Goal: Task Accomplishment & Management: Manage account settings

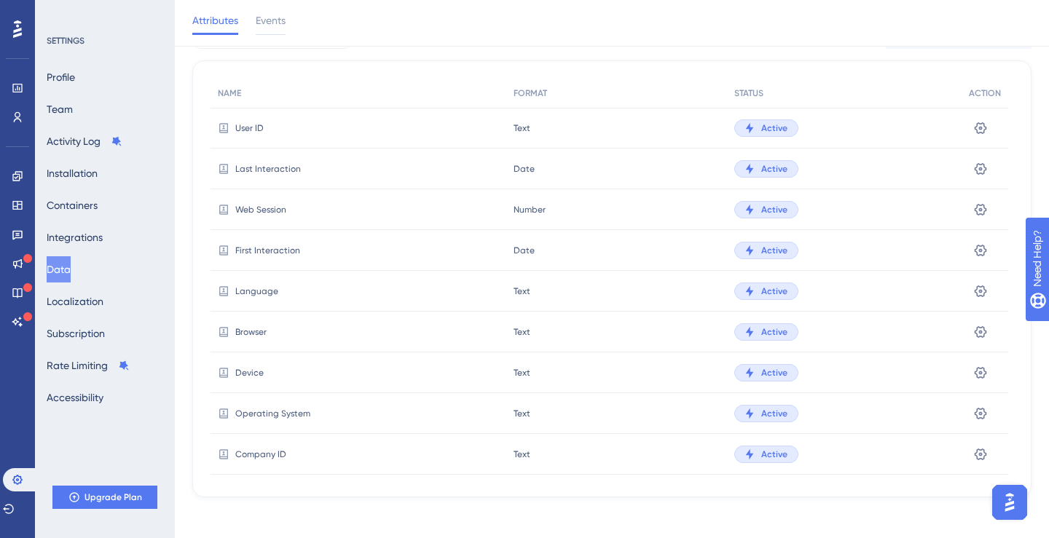
scroll to position [217, 0]
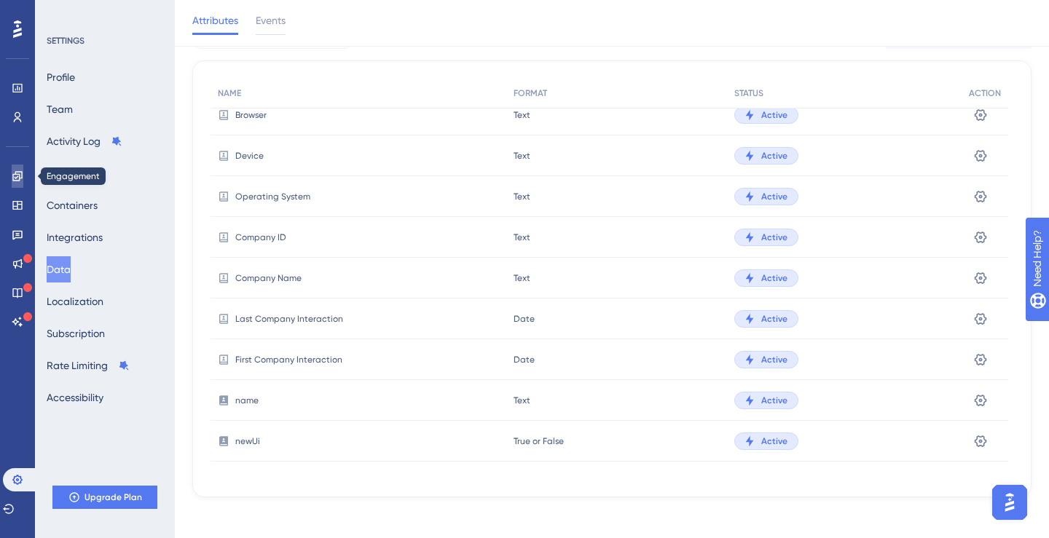
click at [22, 183] on link at bounding box center [18, 176] width 12 height 23
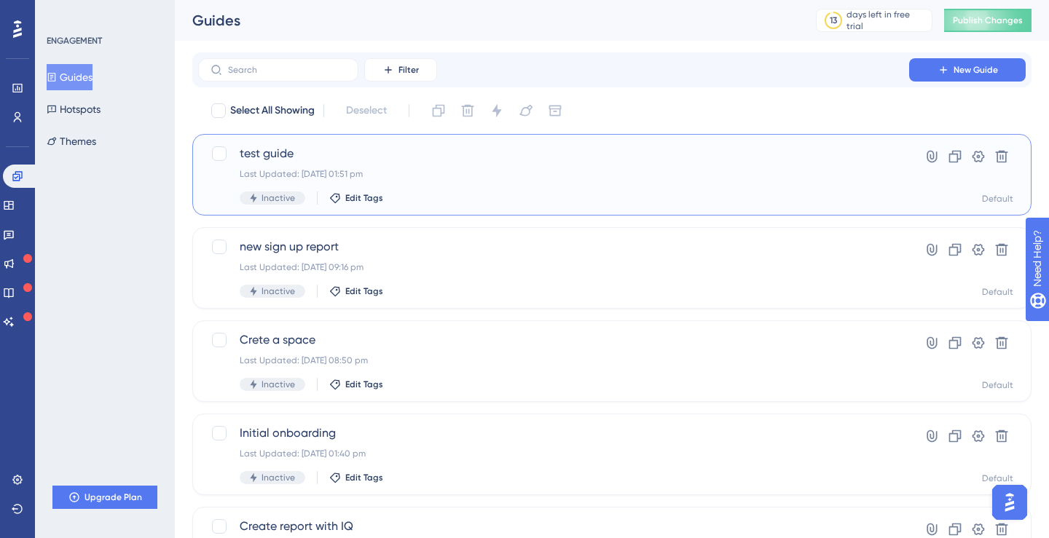
click at [294, 157] on span "test guide" at bounding box center [554, 153] width 628 height 17
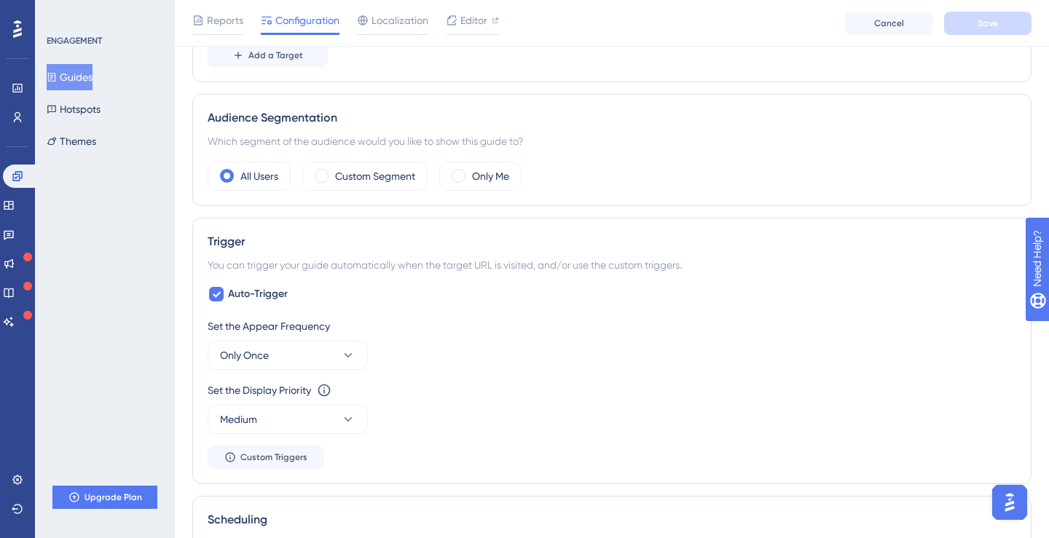
scroll to position [582, 0]
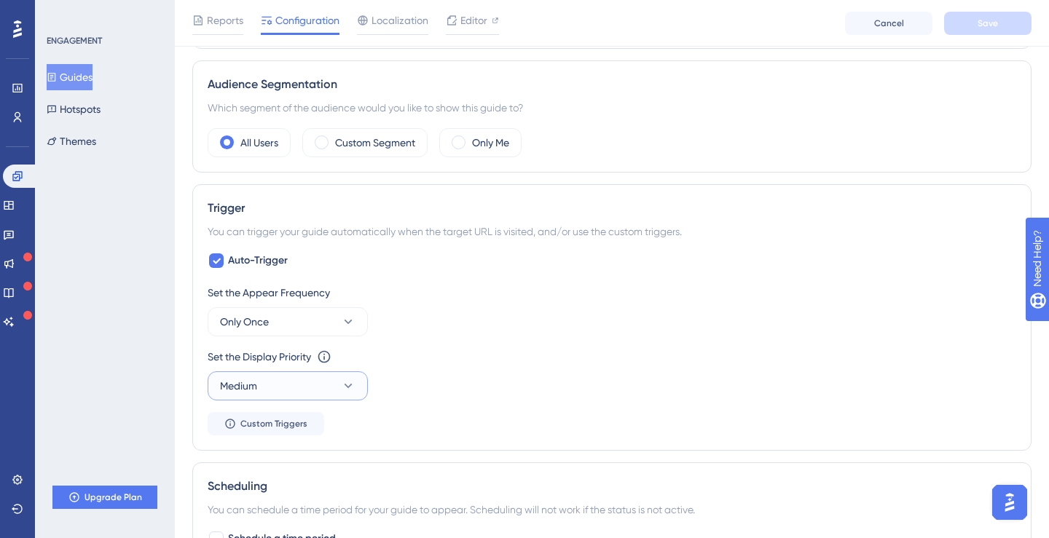
click at [349, 393] on icon at bounding box center [348, 386] width 15 height 15
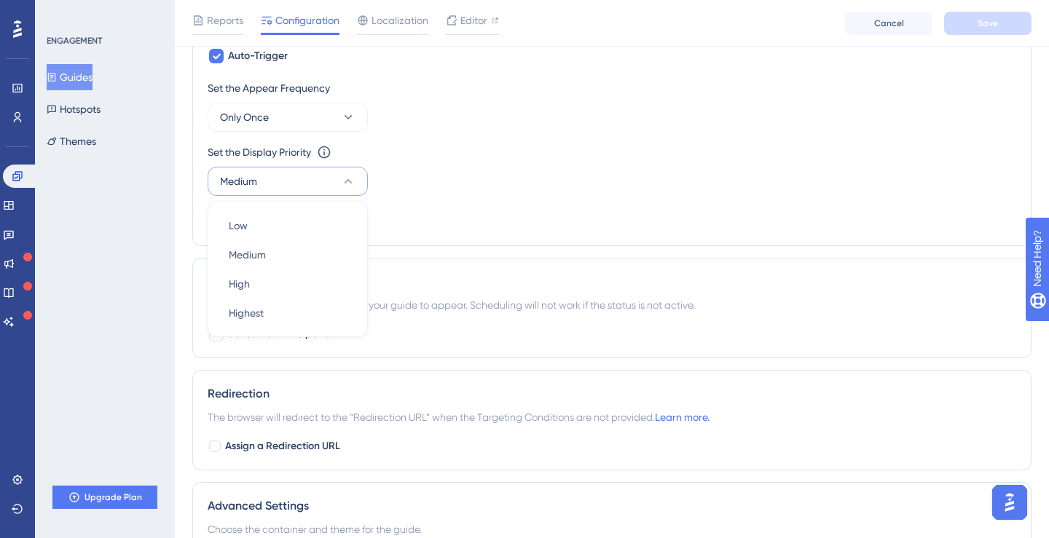
click at [461, 200] on div "Set the Appear Frequency Only Once Set the Display Priority This option will se…" at bounding box center [612, 155] width 809 height 152
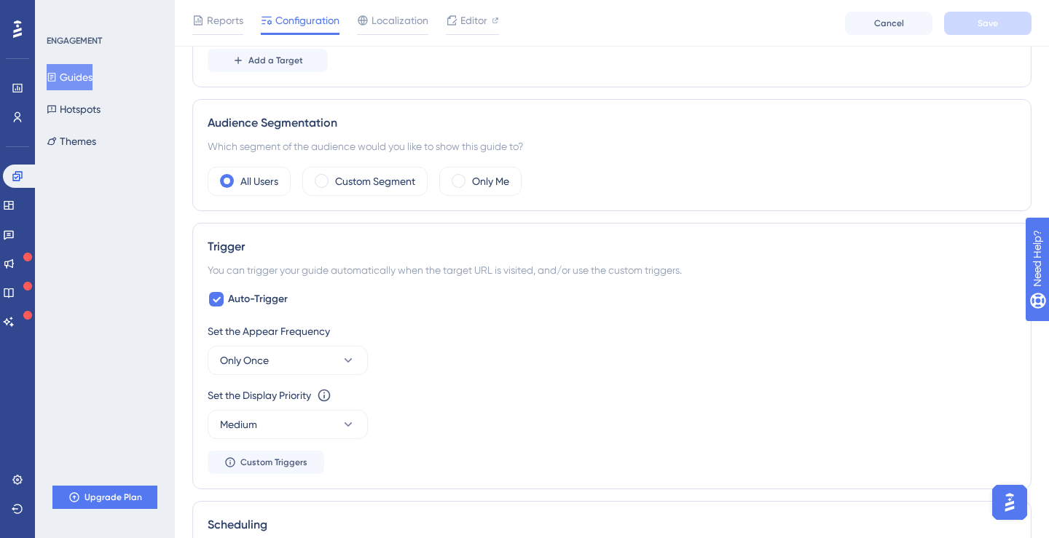
scroll to position [0, 0]
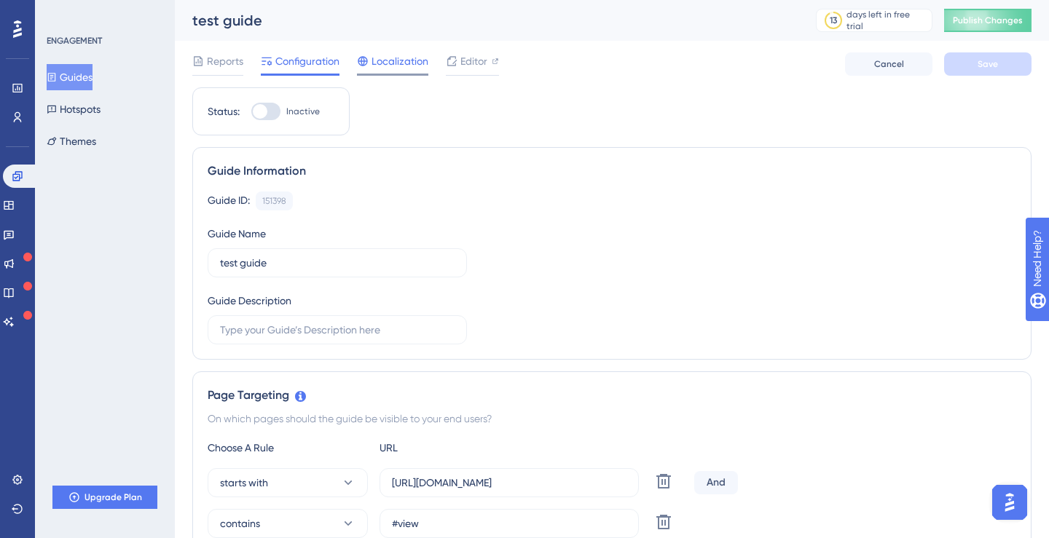
click at [381, 63] on span "Localization" at bounding box center [400, 60] width 57 height 17
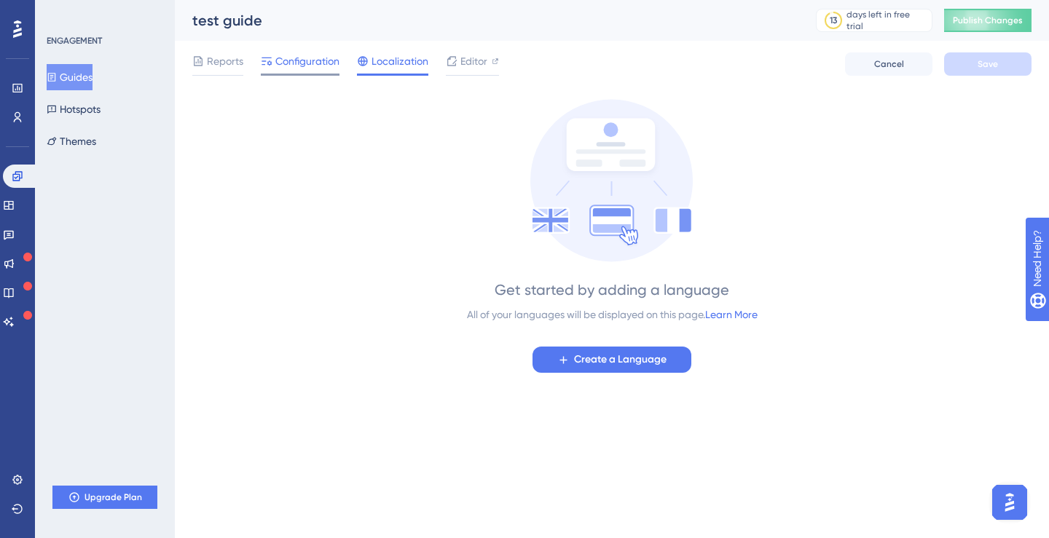
click at [320, 63] on span "Configuration" at bounding box center [307, 60] width 64 height 17
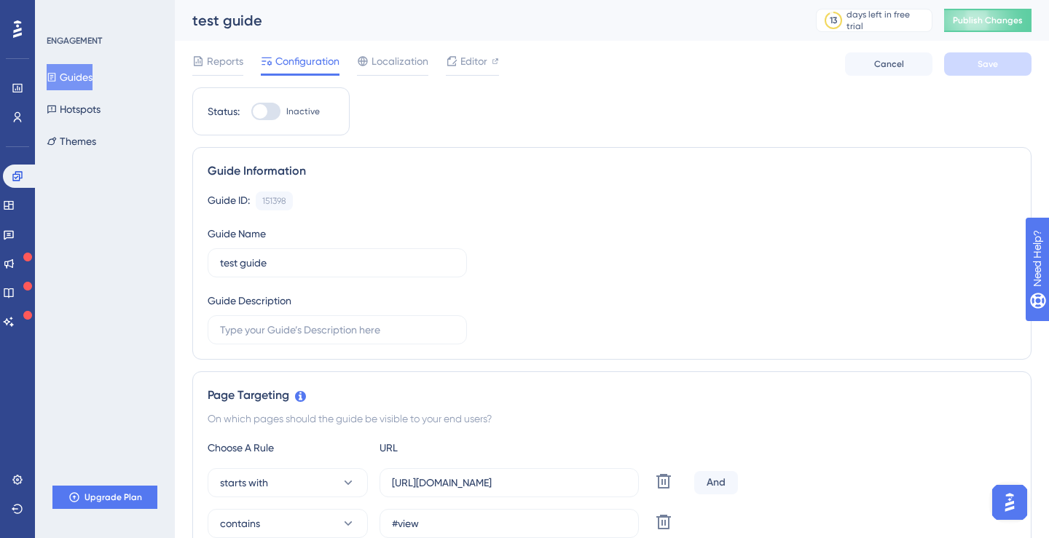
click at [266, 116] on div at bounding box center [265, 111] width 29 height 17
click at [251, 112] on input "Inactive" at bounding box center [251, 111] width 1 height 1
checkbox input "true"
click at [960, 66] on button "Save" at bounding box center [987, 63] width 87 height 23
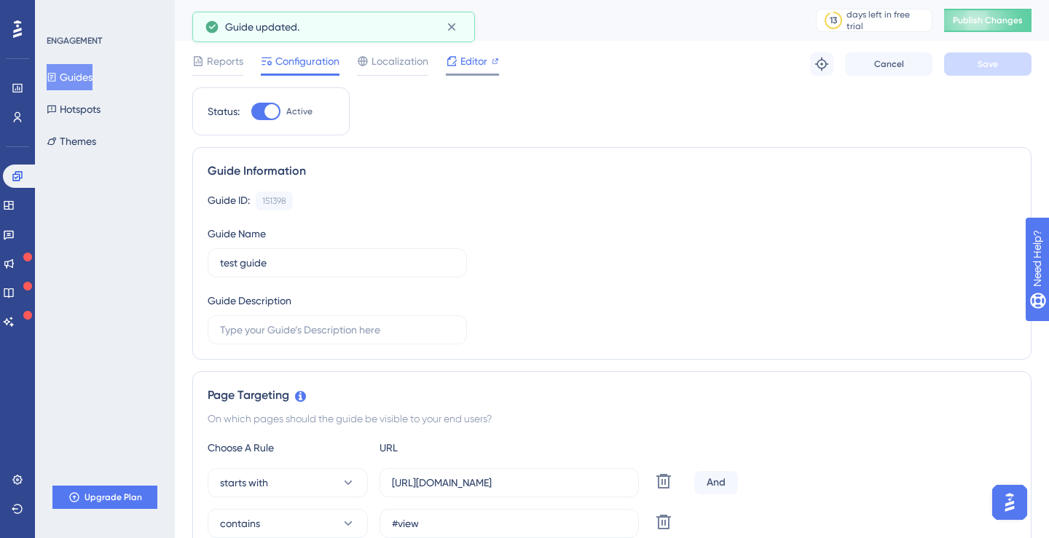
click at [455, 71] on div "Editor" at bounding box center [472, 63] width 53 height 23
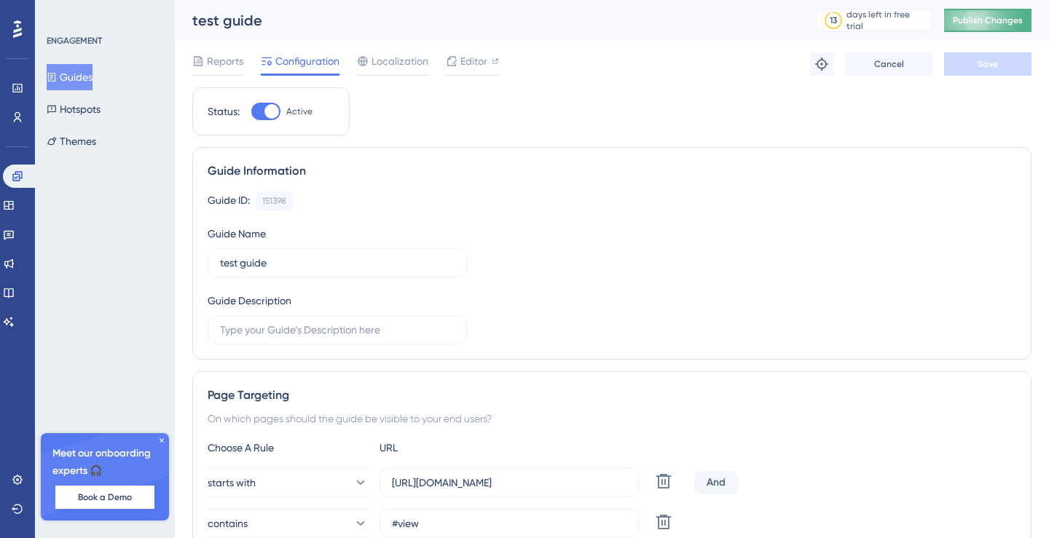
click at [973, 23] on span "Publish Changes" at bounding box center [988, 21] width 70 height 12
